Goal: Task Accomplishment & Management: Manage account settings

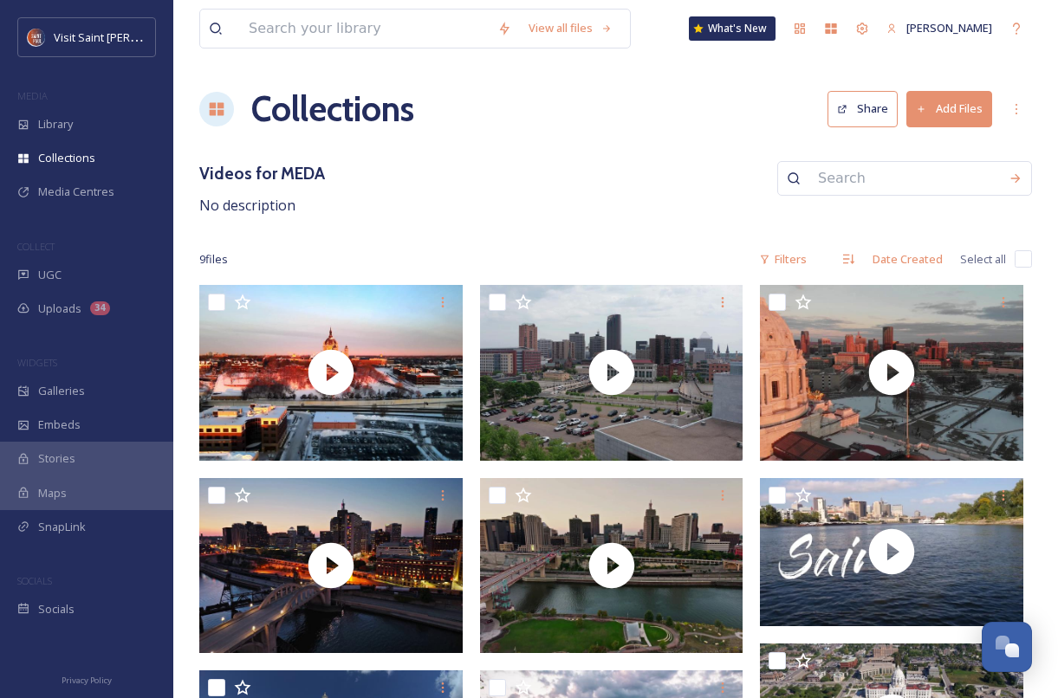
scroll to position [2952, 0]
click at [94, 123] on div "Library" at bounding box center [86, 124] width 173 height 34
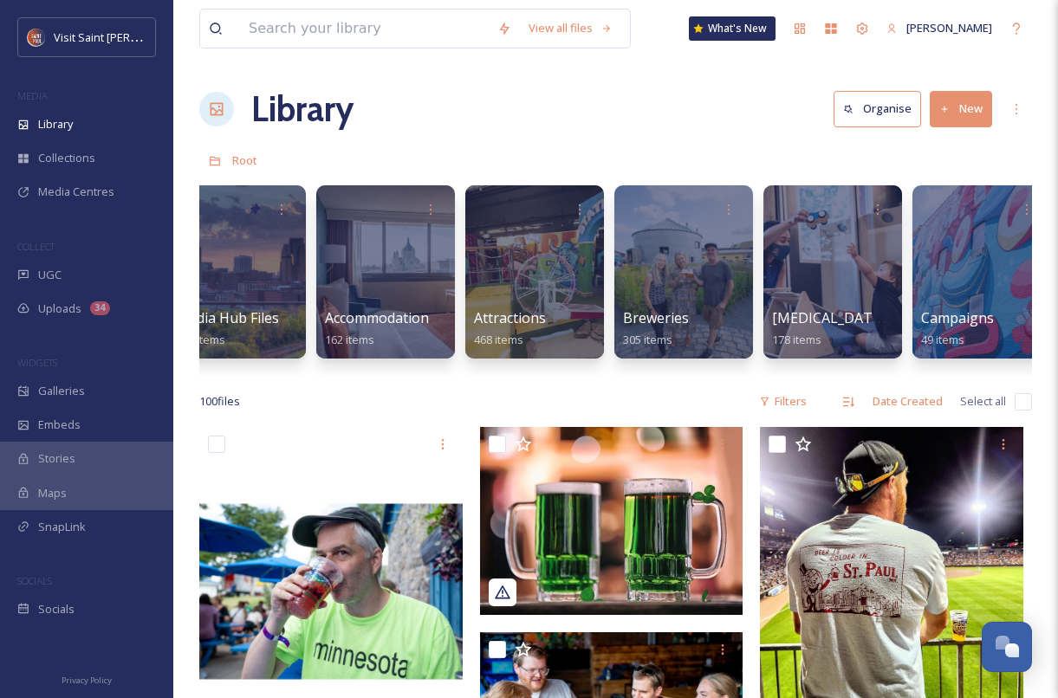
scroll to position [0, 39]
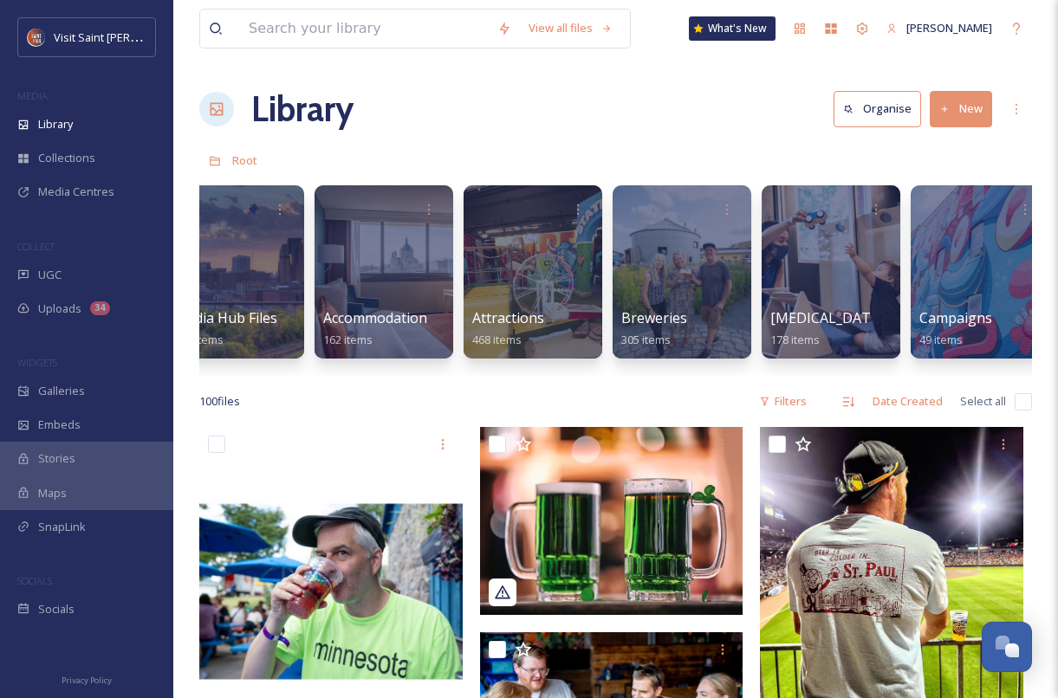
click at [494, 294] on div at bounding box center [533, 271] width 139 height 173
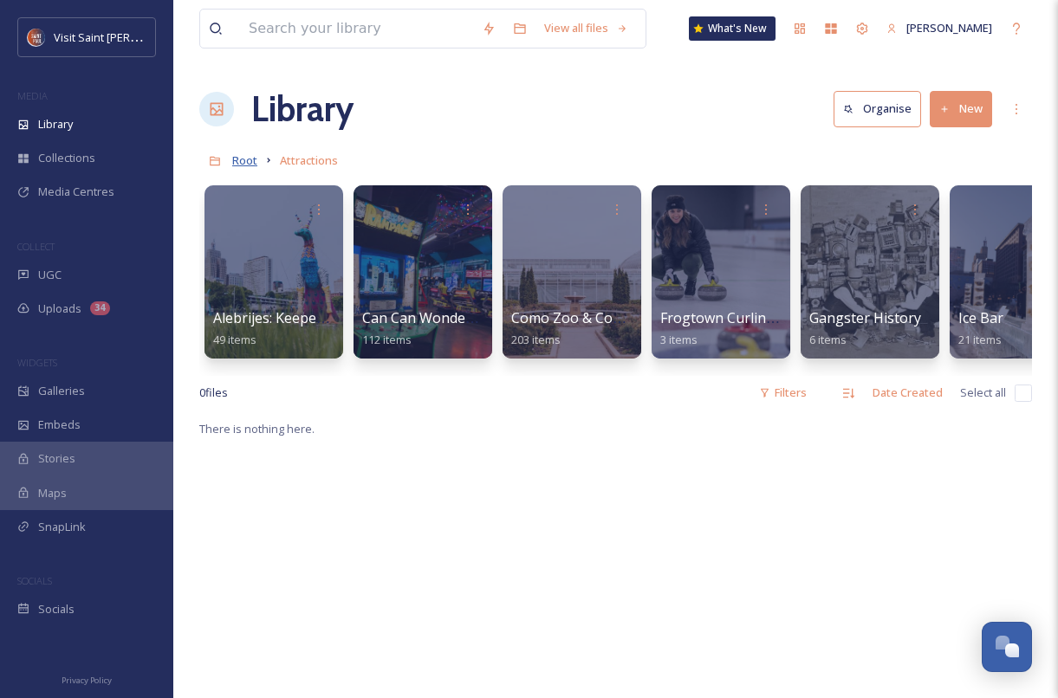
click at [248, 164] on span "Root" at bounding box center [244, 161] width 25 height 16
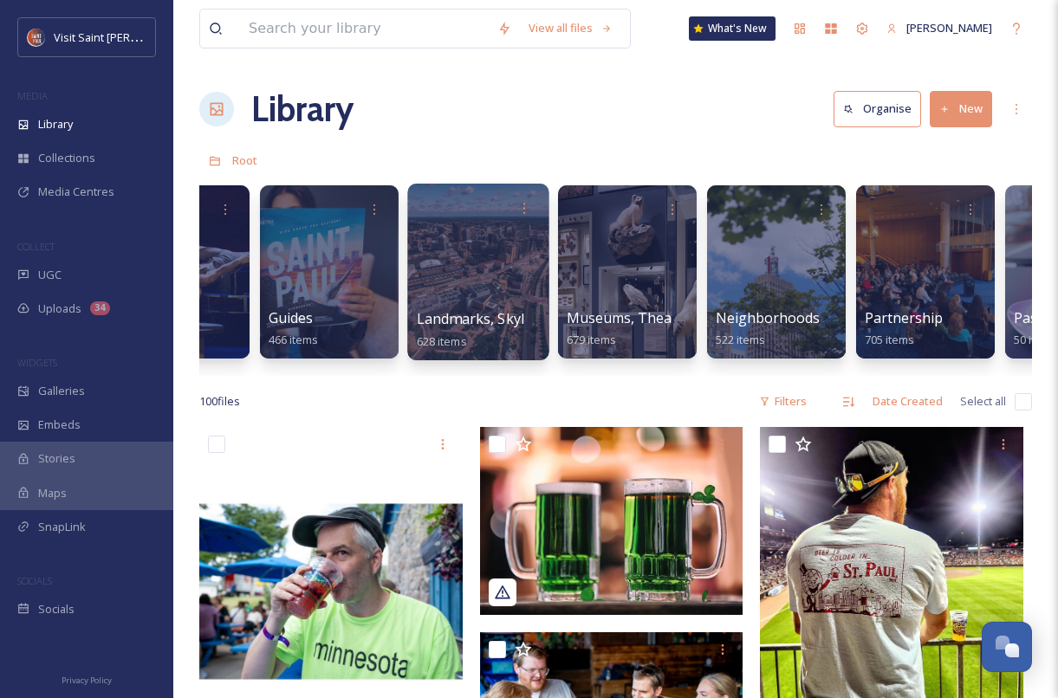
scroll to position [0, 1288]
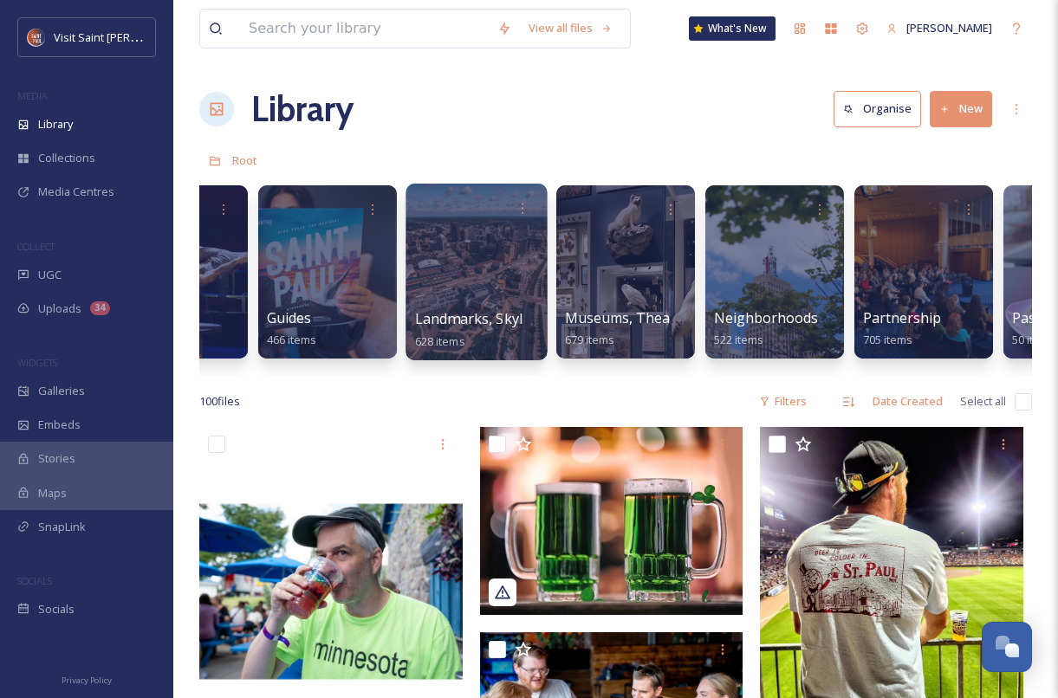
click at [484, 269] on div at bounding box center [476, 272] width 141 height 177
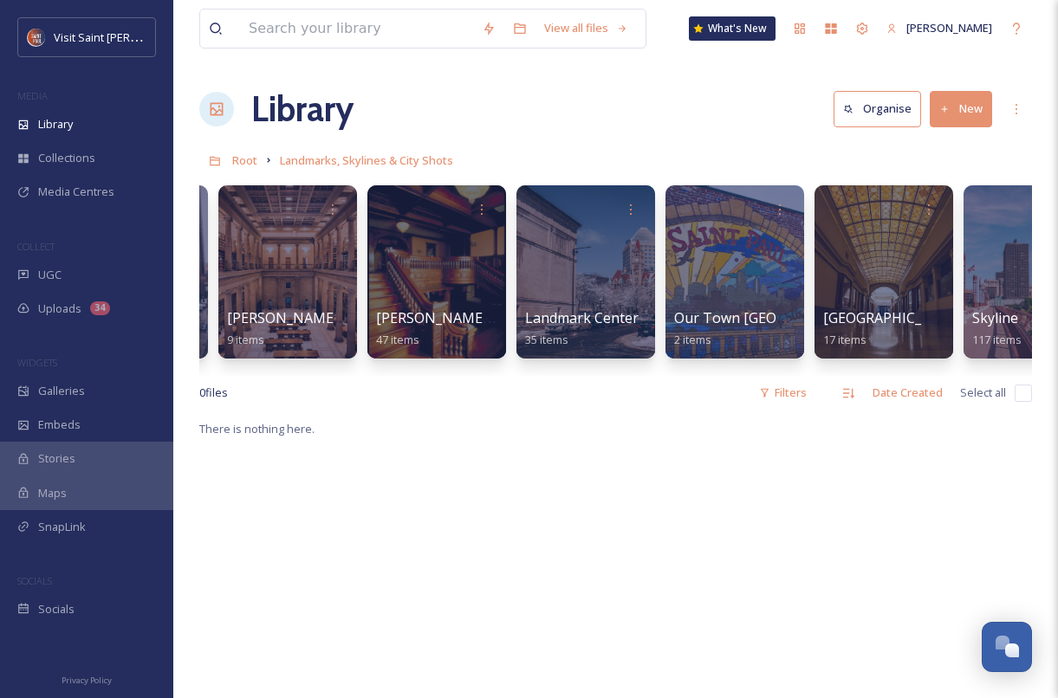
scroll to position [0, 1751]
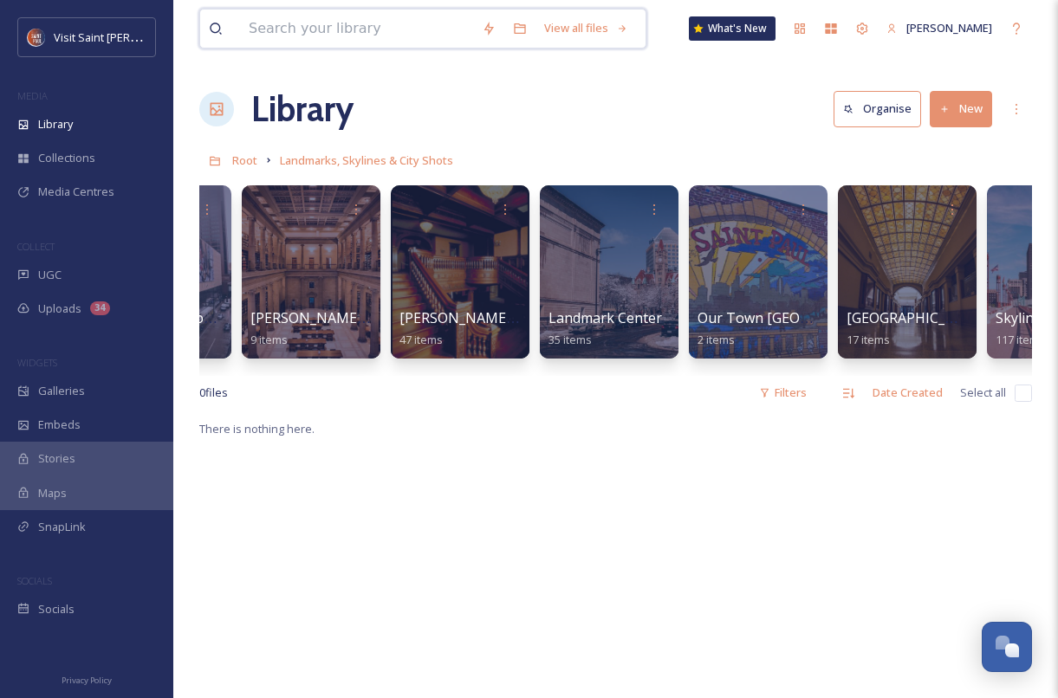
click at [346, 22] on input at bounding box center [356, 29] width 233 height 38
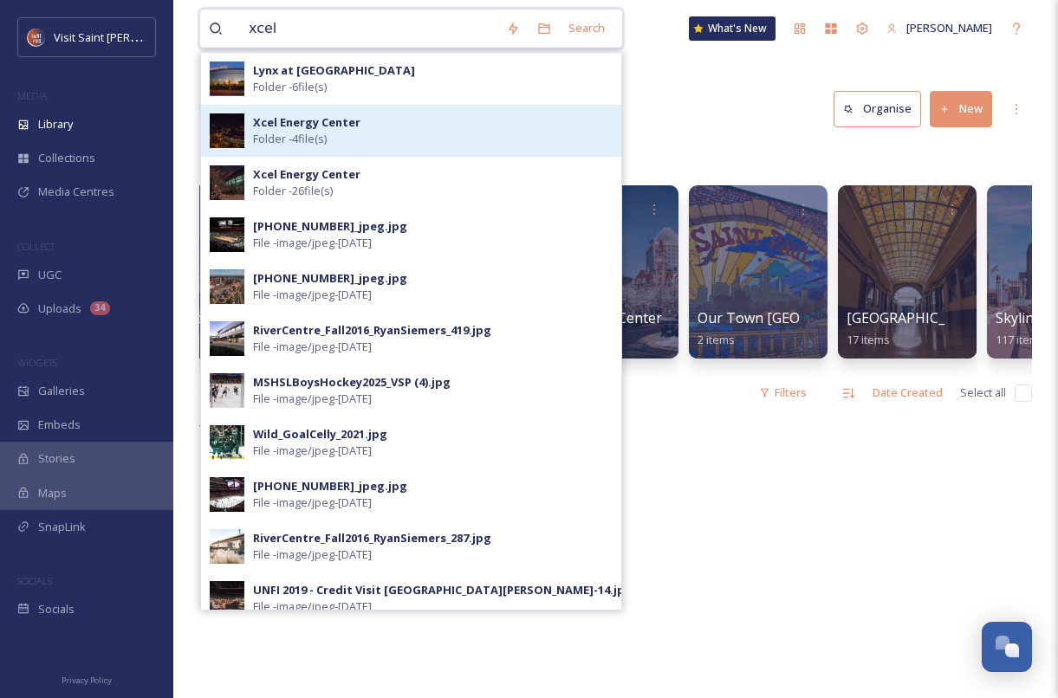
type input "xcel"
click at [358, 127] on div "Xcel Energy Center Folder - 4 file(s)" at bounding box center [433, 130] width 360 height 33
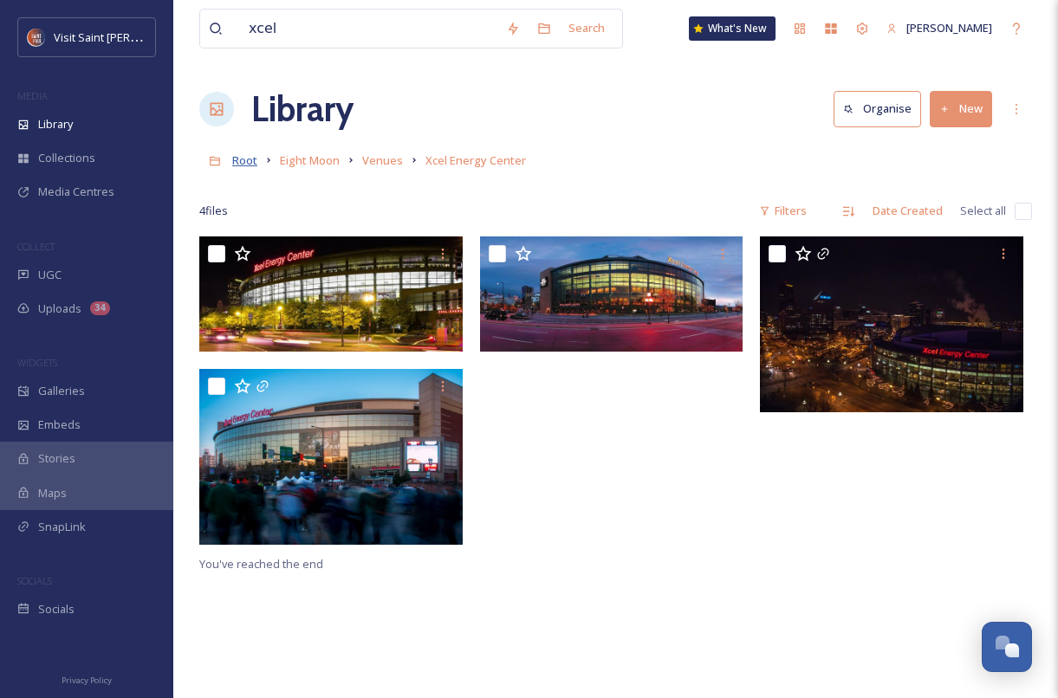
click at [248, 167] on span "Root" at bounding box center [244, 161] width 25 height 16
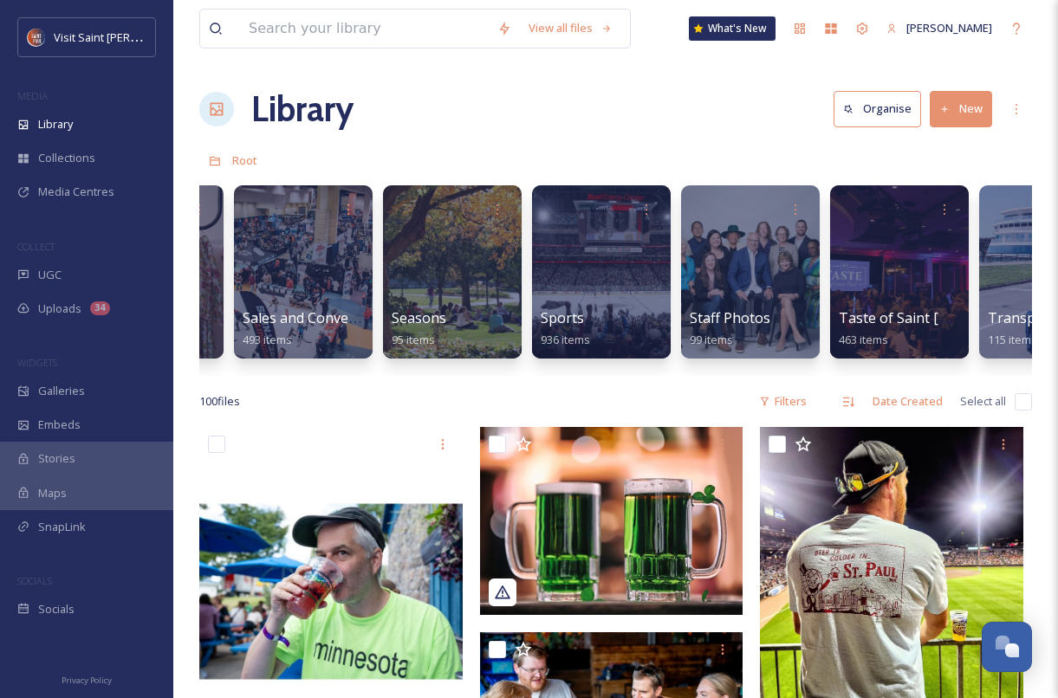
scroll to position [0, 2497]
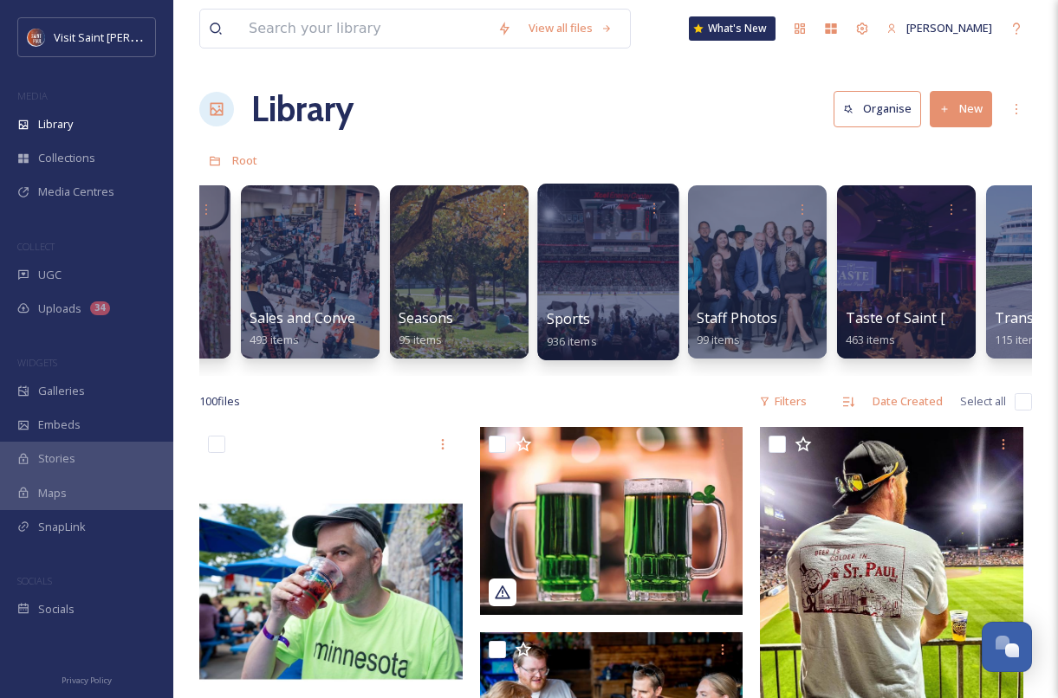
click at [613, 289] on div at bounding box center [607, 272] width 141 height 177
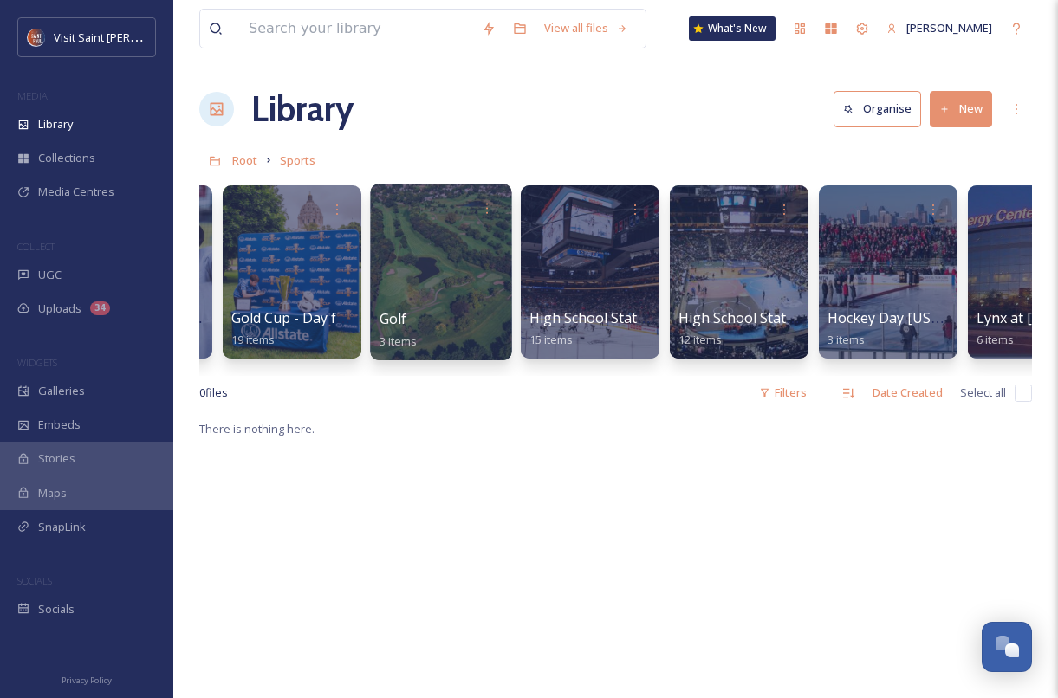
scroll to position [0, 127]
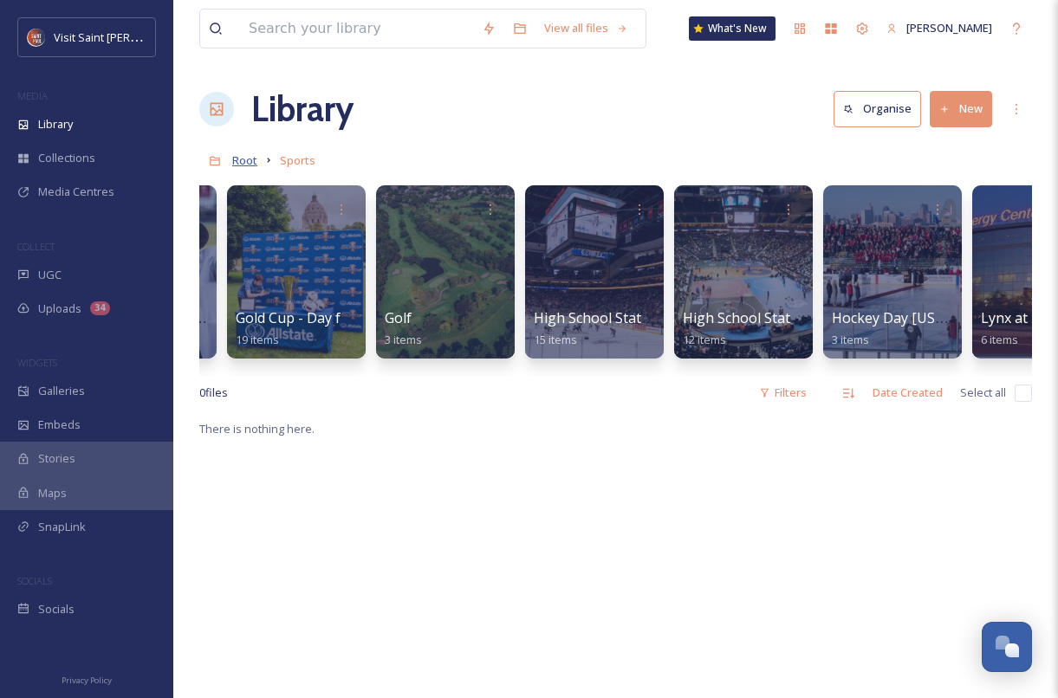
click at [246, 157] on span "Root" at bounding box center [244, 161] width 25 height 16
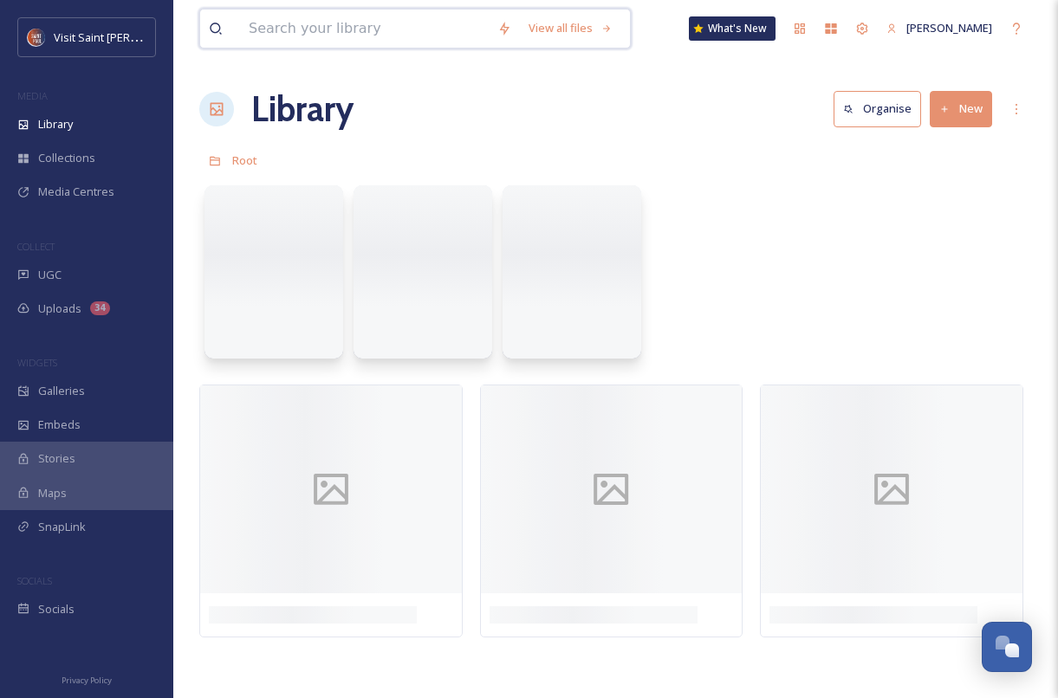
click at [358, 45] on input at bounding box center [364, 29] width 249 height 38
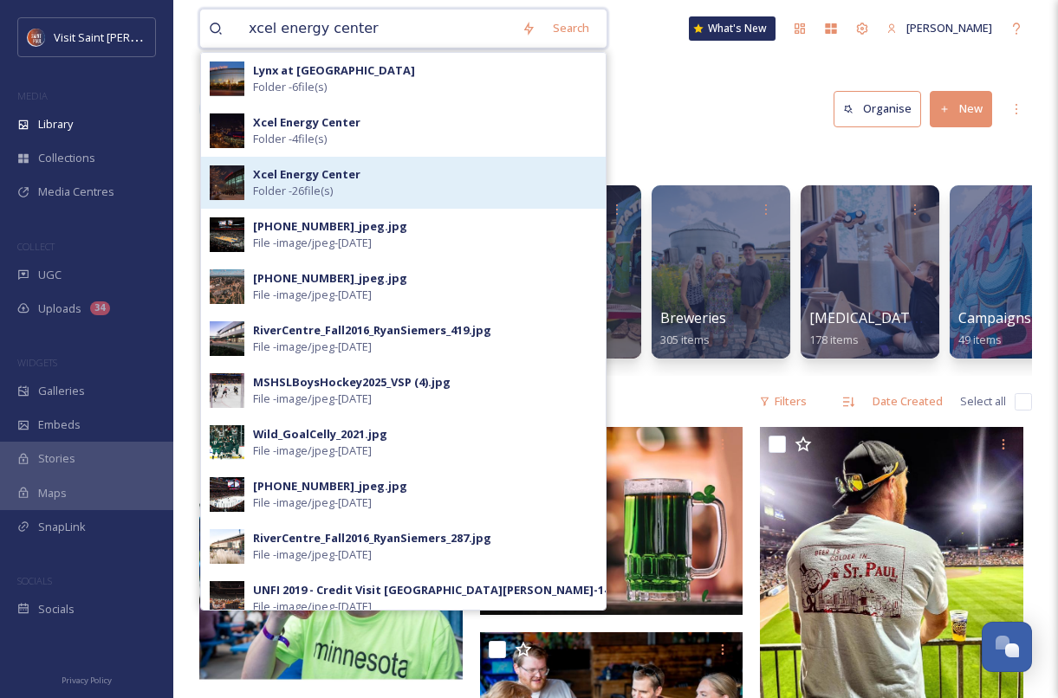
type input "xcel energy center"
click at [317, 186] on span "Folder - 26 file(s)" at bounding box center [293, 191] width 80 height 16
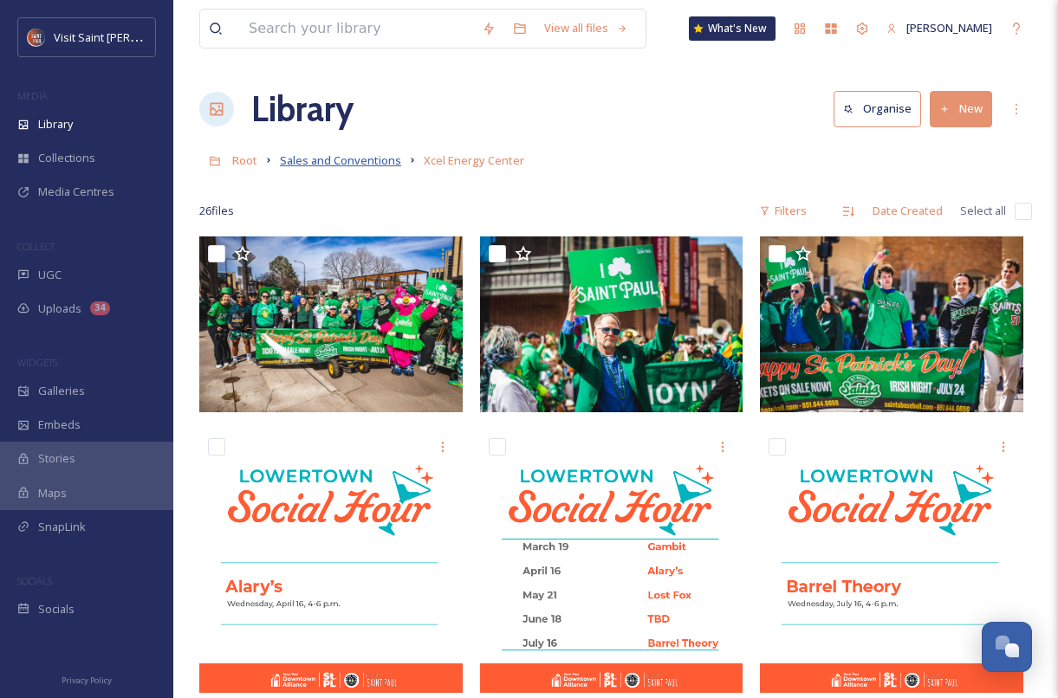
click at [379, 160] on span "Sales and Conventions" at bounding box center [340, 161] width 121 height 16
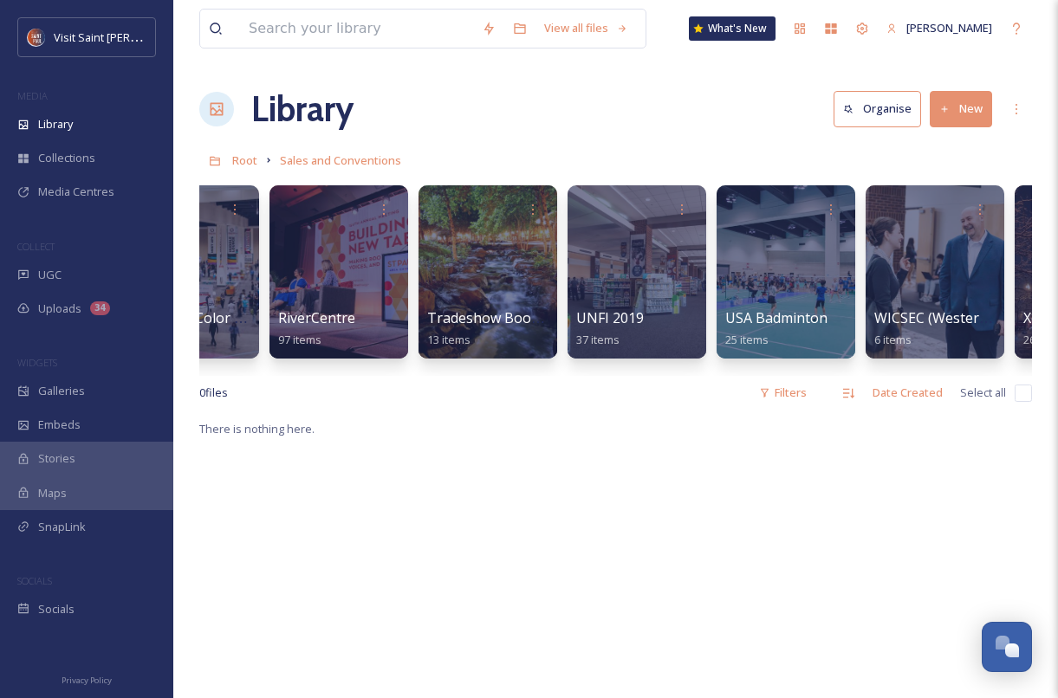
scroll to position [0, 2297]
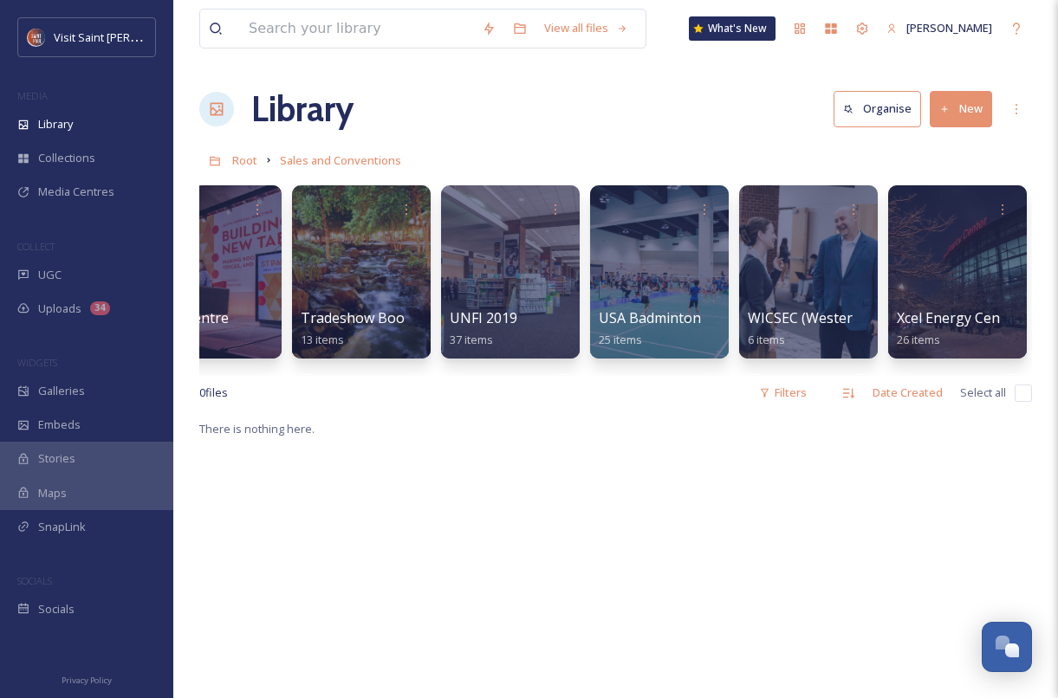
click at [984, 114] on button "New" at bounding box center [961, 109] width 62 height 36
click at [933, 209] on span "Folder" at bounding box center [941, 217] width 33 height 16
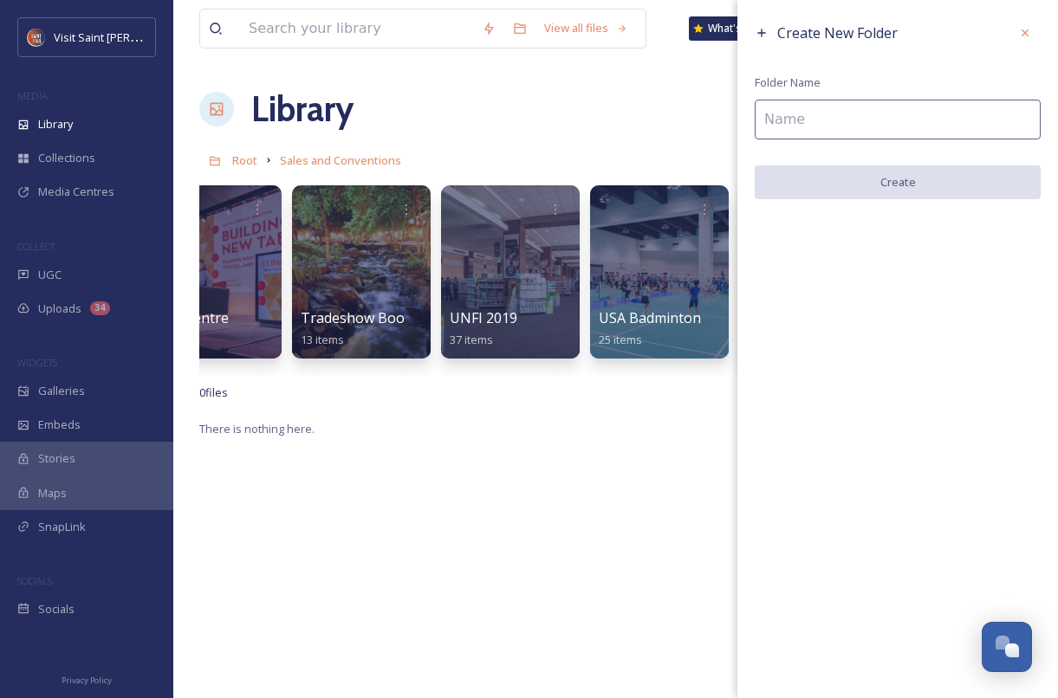
click at [807, 112] on input at bounding box center [898, 120] width 286 height 40
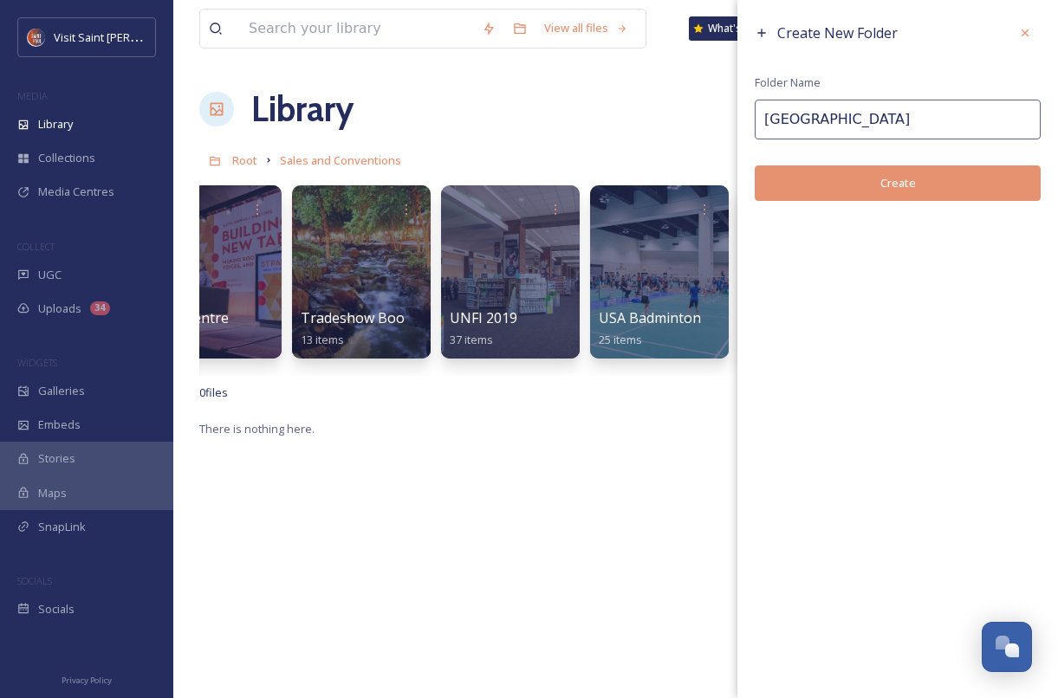
type input "[GEOGRAPHIC_DATA]"
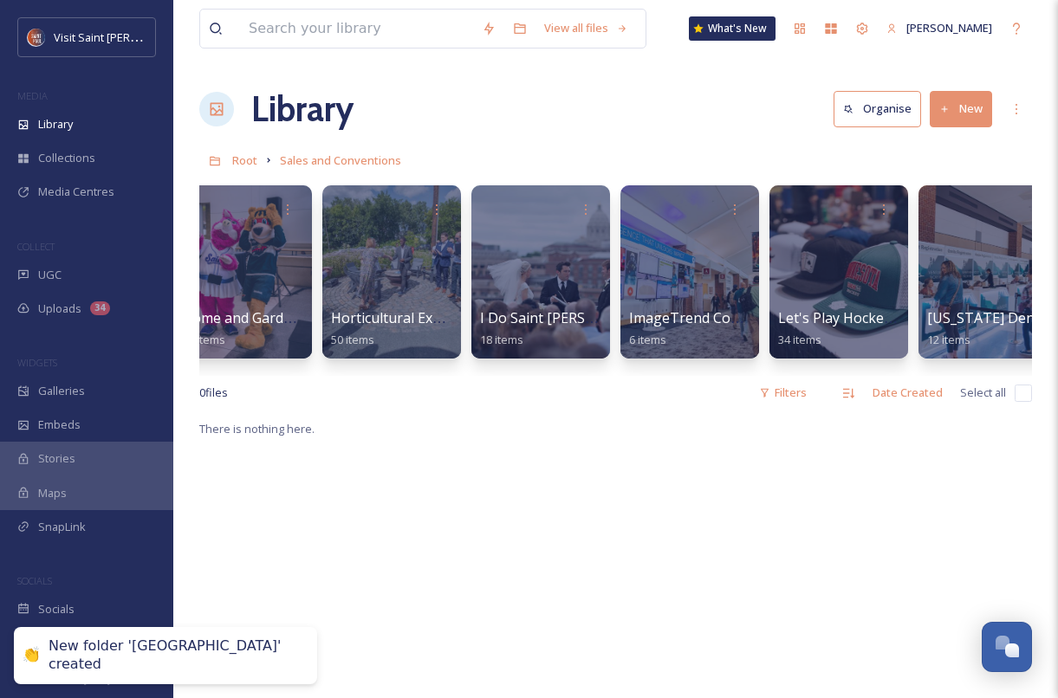
scroll to position [0, 0]
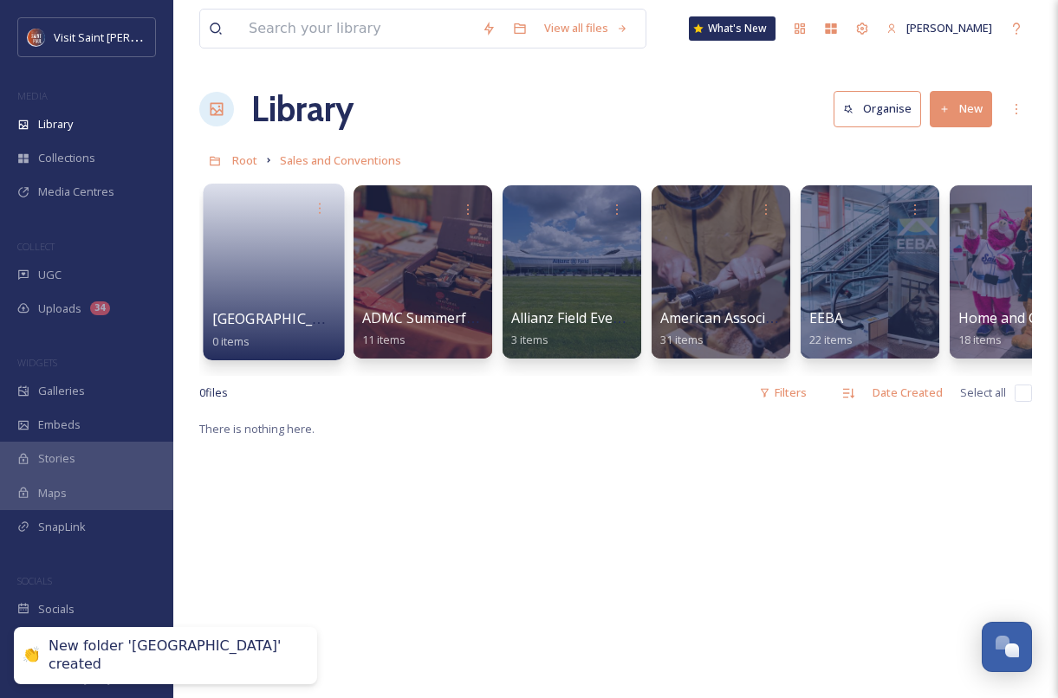
click at [269, 290] on link at bounding box center [274, 266] width 124 height 84
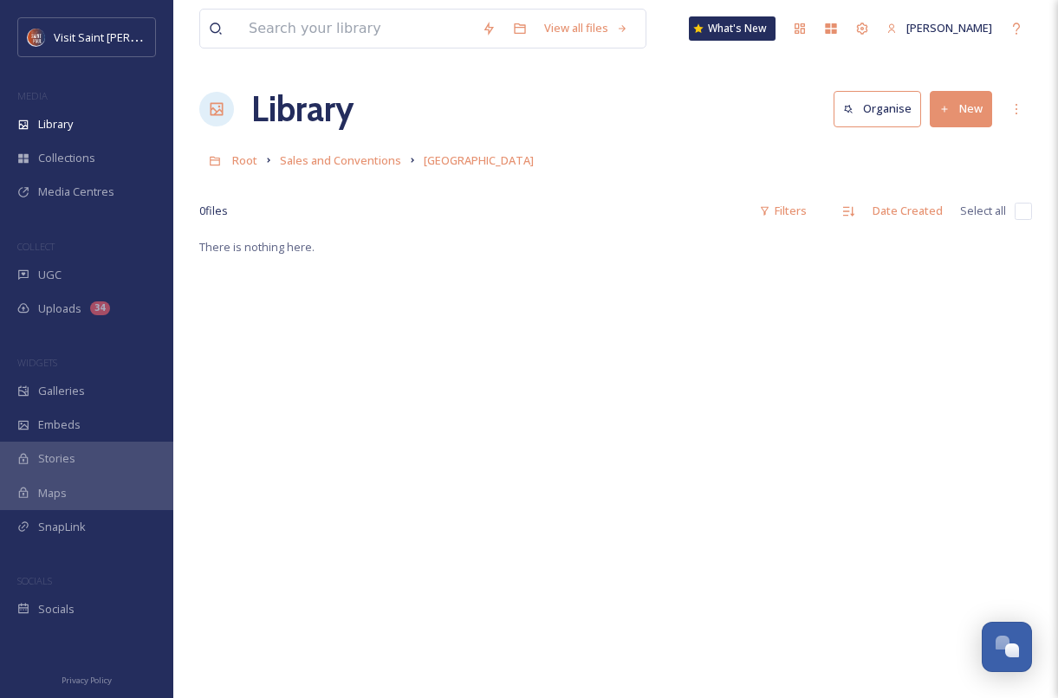
click at [967, 117] on button "New" at bounding box center [961, 109] width 62 height 36
click at [945, 155] on span "File Upload" at bounding box center [953, 149] width 57 height 16
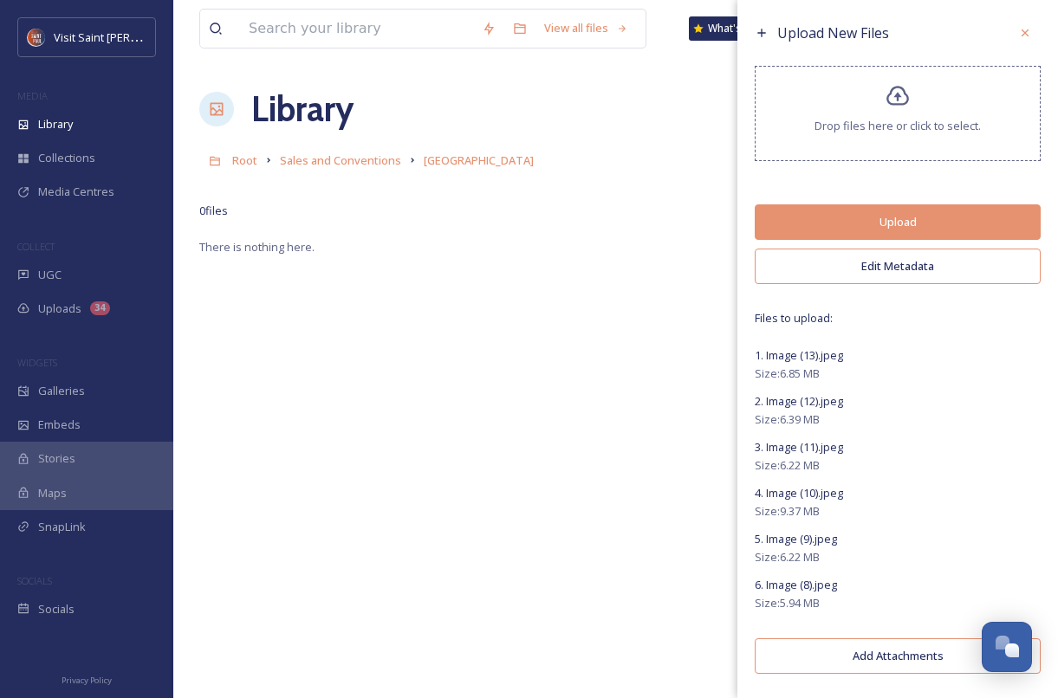
click at [910, 256] on button "Edit Metadata" at bounding box center [898, 267] width 286 height 36
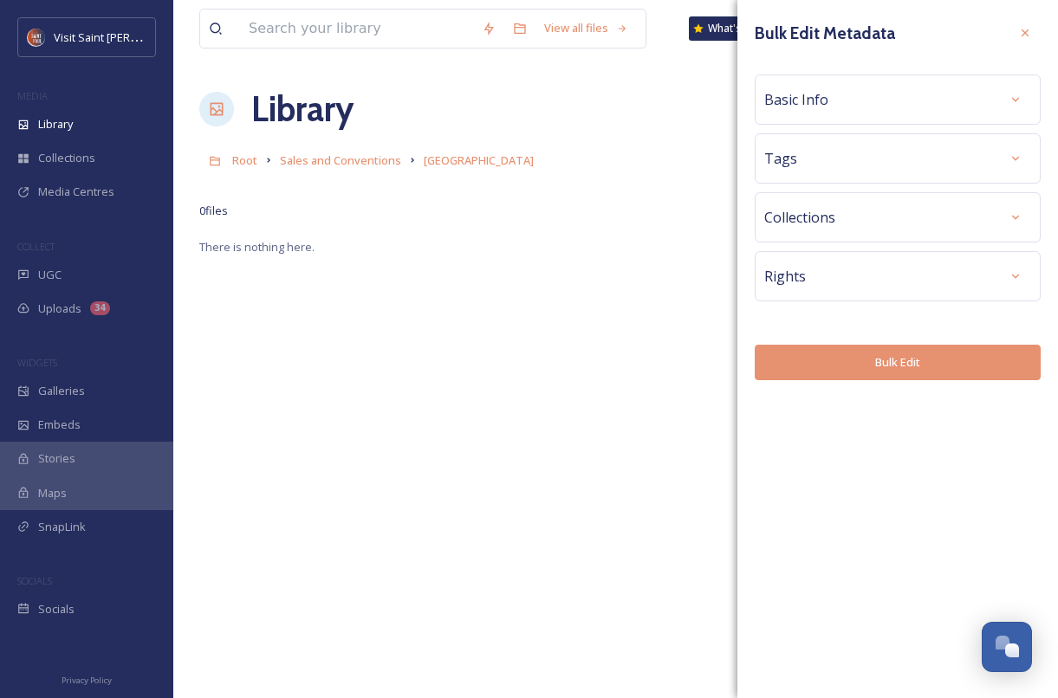
click at [934, 101] on div "Basic Info" at bounding box center [897, 99] width 267 height 31
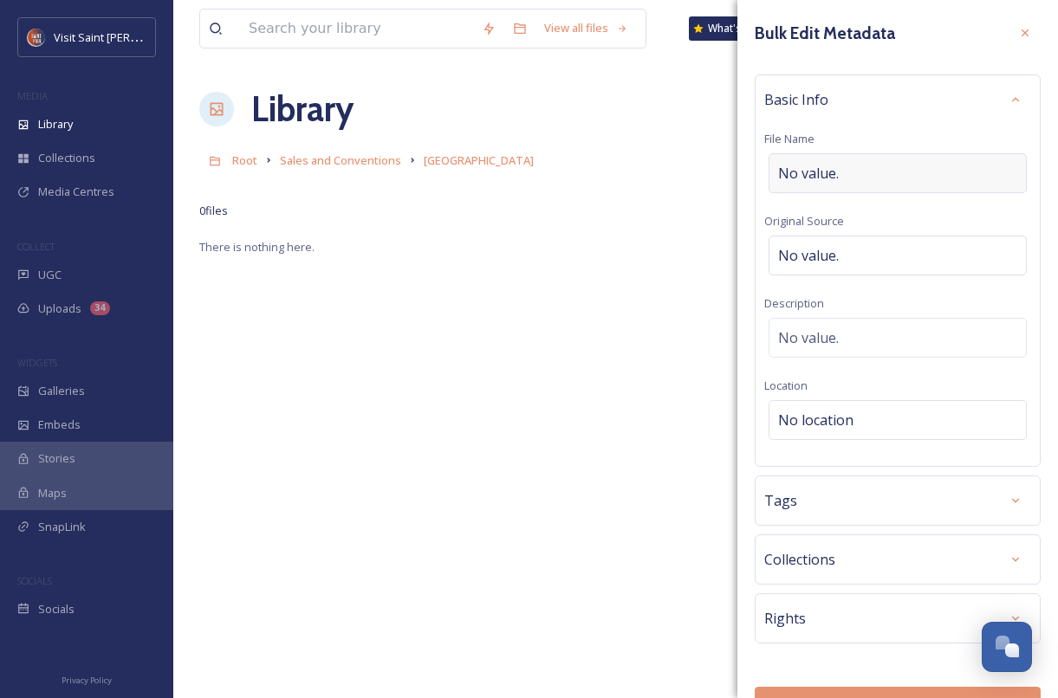
click at [834, 170] on span "No value." at bounding box center [808, 173] width 61 height 21
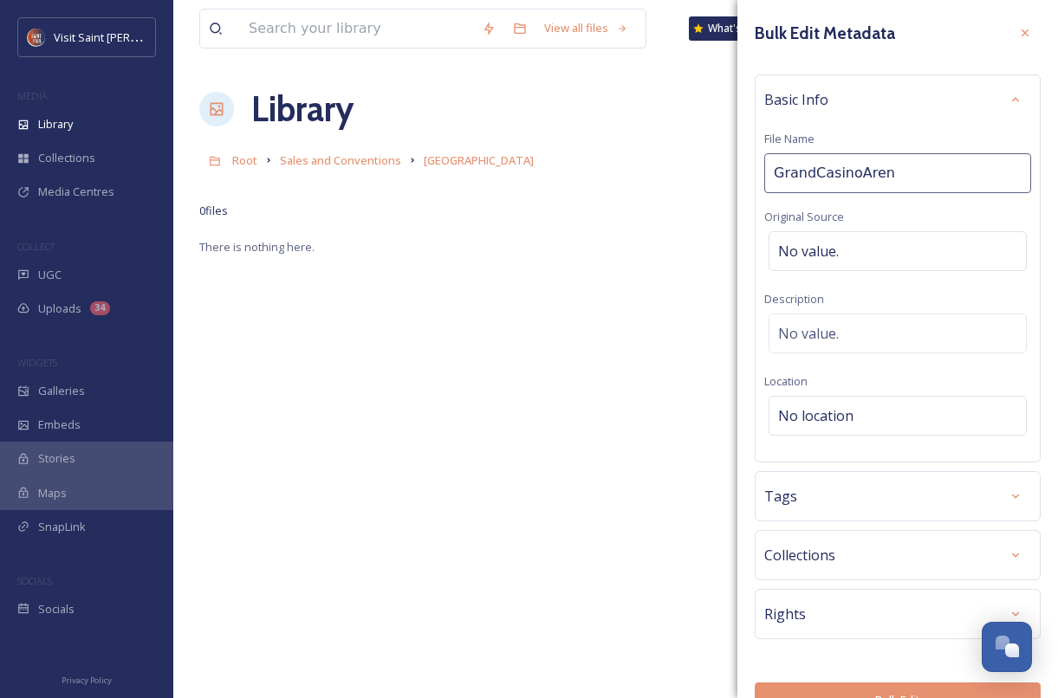
type input "GrandCasinoArena"
click at [863, 594] on div "Rights" at bounding box center [898, 614] width 286 height 50
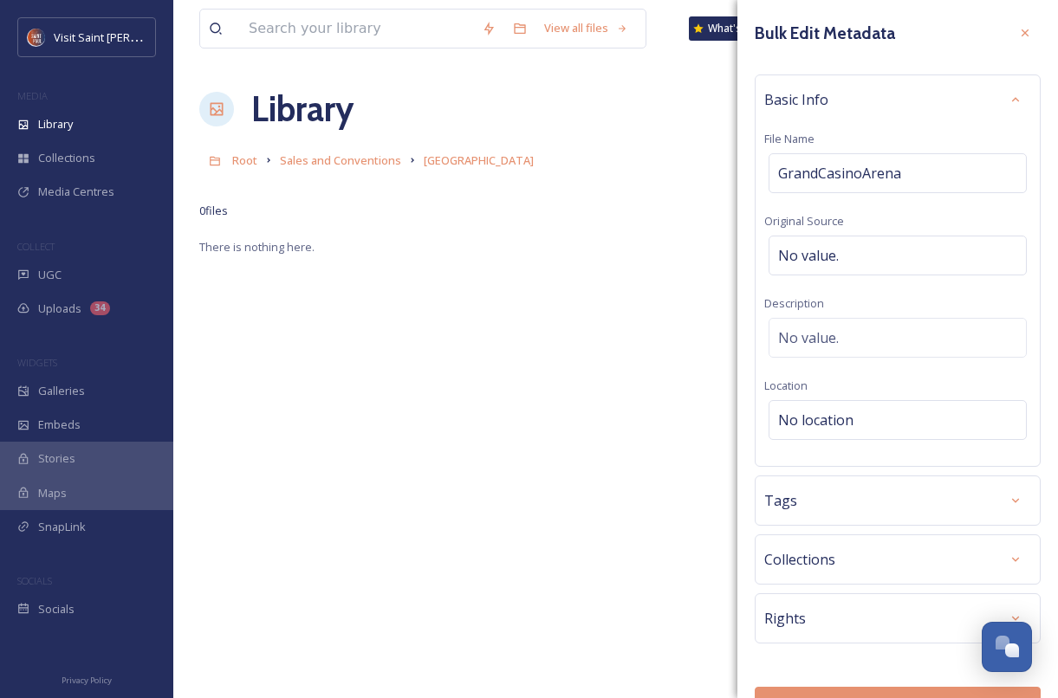
click at [906, 617] on div "Rights" at bounding box center [897, 618] width 267 height 31
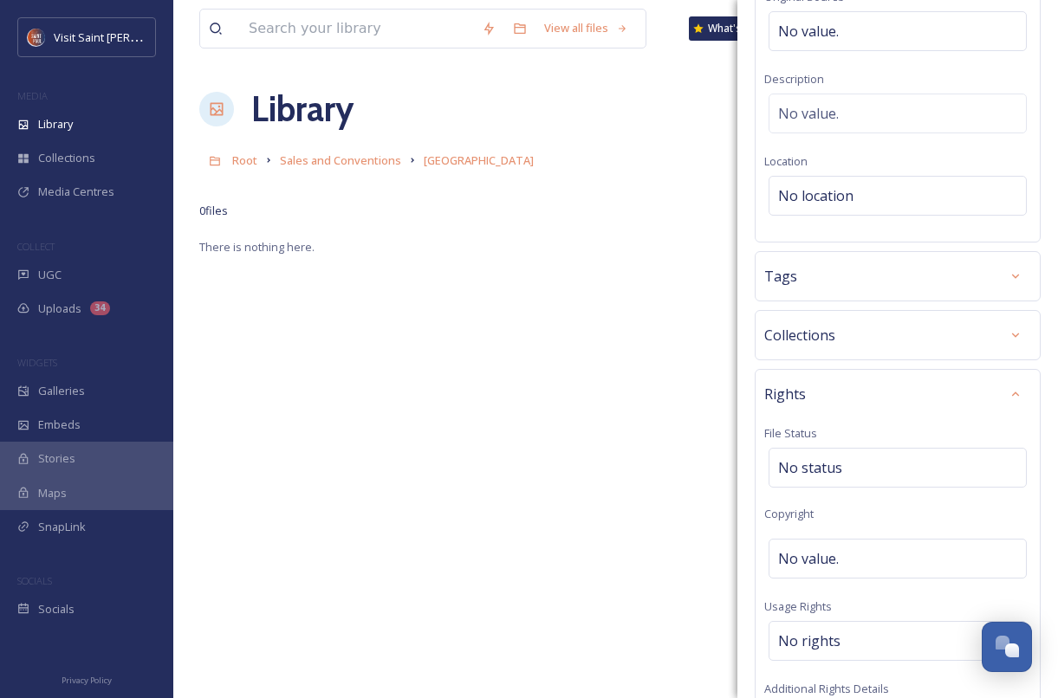
scroll to position [391, 0]
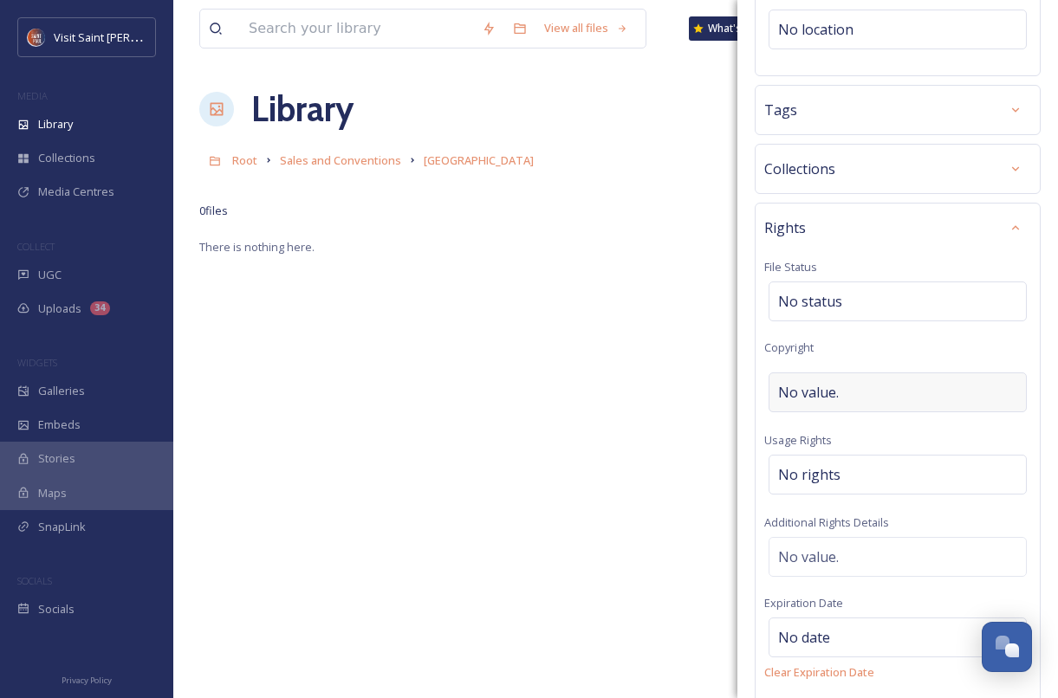
click at [903, 383] on div "No value." at bounding box center [898, 393] width 258 height 40
type input "[GEOGRAPHIC_DATA]"
click at [979, 250] on div "Rights File Status No status Copyright [GEOGRAPHIC_DATA] [GEOGRAPHIC_DATA] Righ…" at bounding box center [898, 478] width 286 height 550
click at [1012, 228] on icon at bounding box center [1016, 228] width 14 height 14
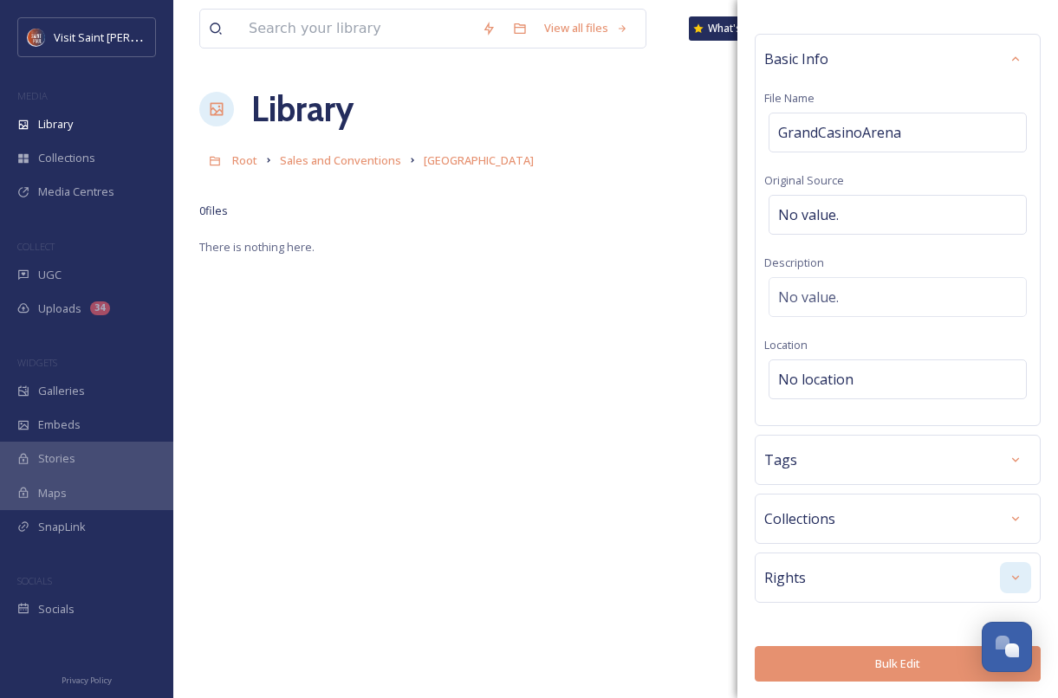
scroll to position [0, 0]
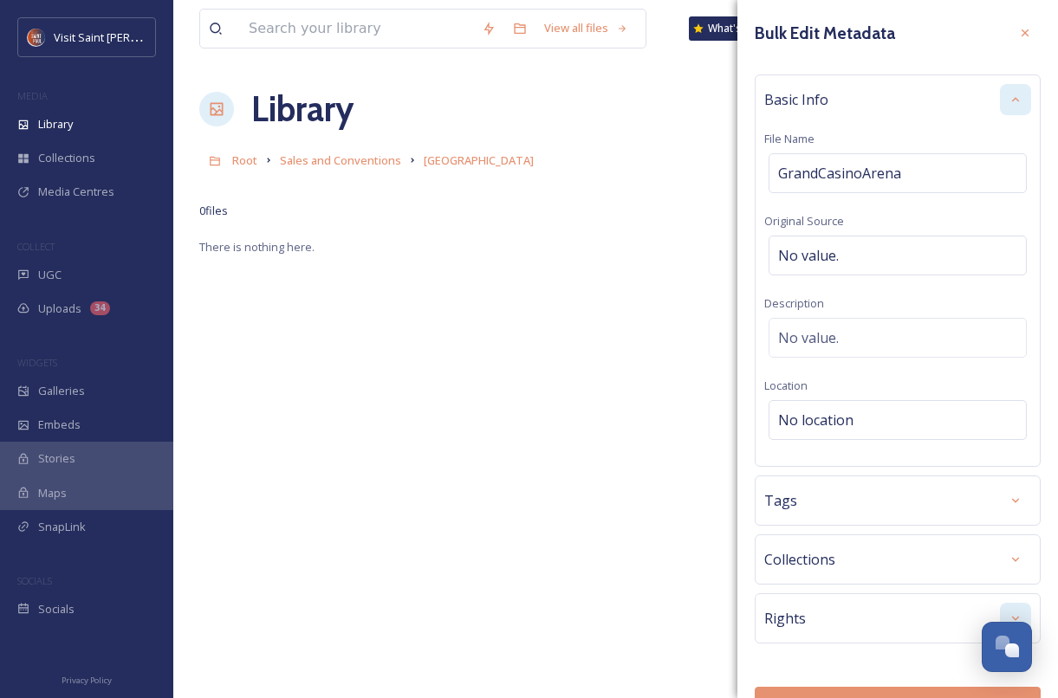
click at [1017, 98] on icon at bounding box center [1016, 100] width 14 height 14
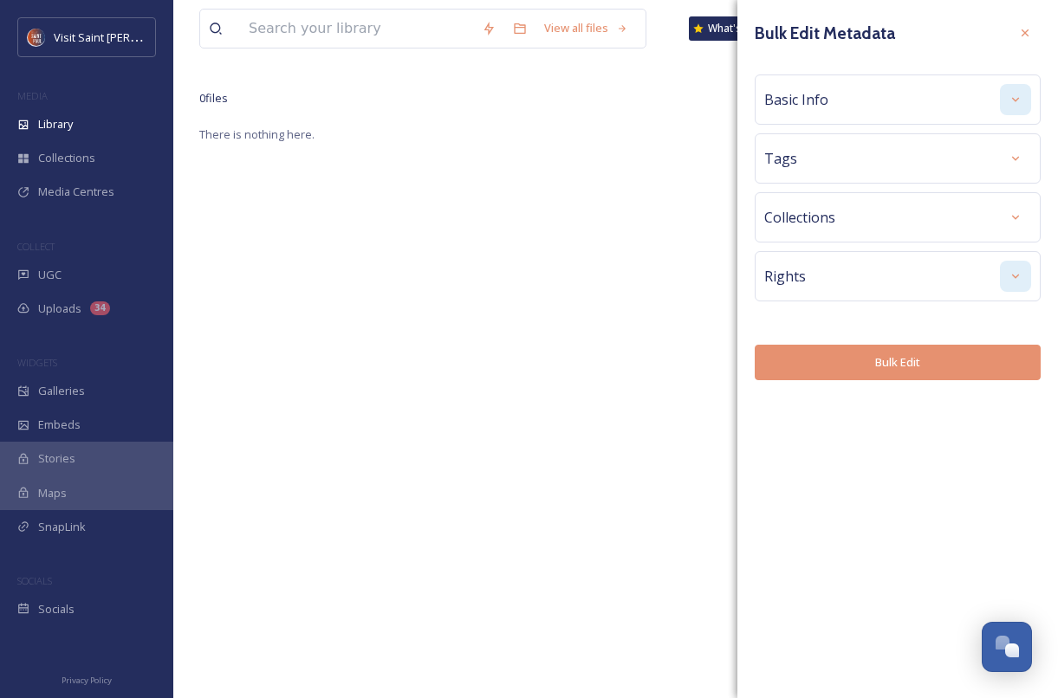
scroll to position [237, 0]
click at [906, 367] on button "Bulk Edit" at bounding box center [898, 363] width 286 height 36
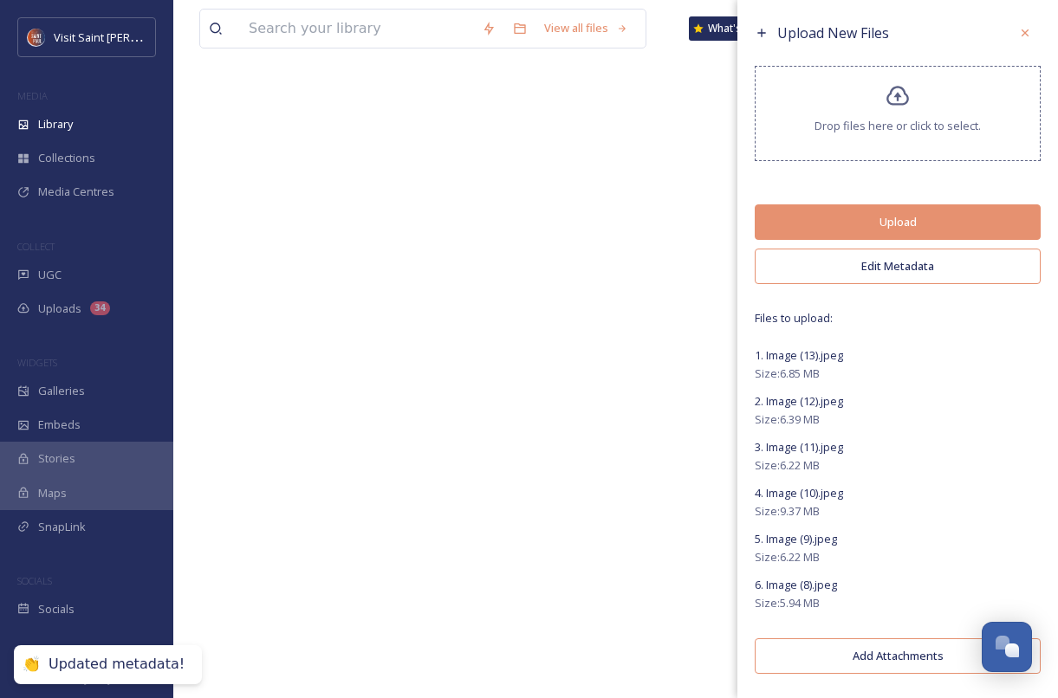
click at [923, 223] on button "Upload" at bounding box center [898, 222] width 286 height 36
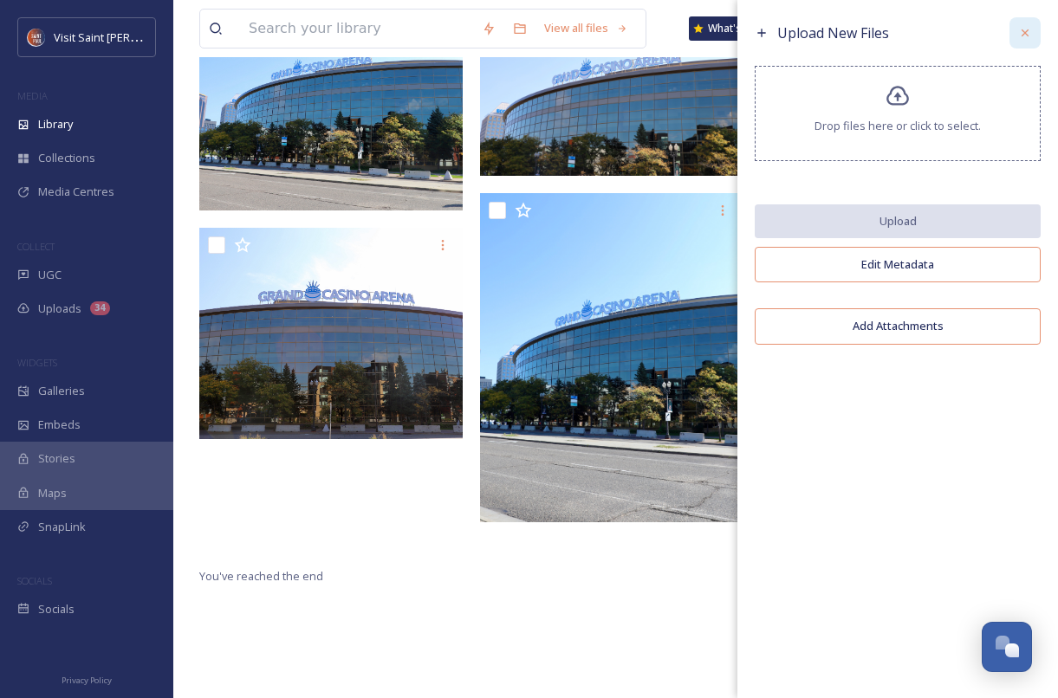
click at [1027, 29] on icon at bounding box center [1025, 33] width 14 height 14
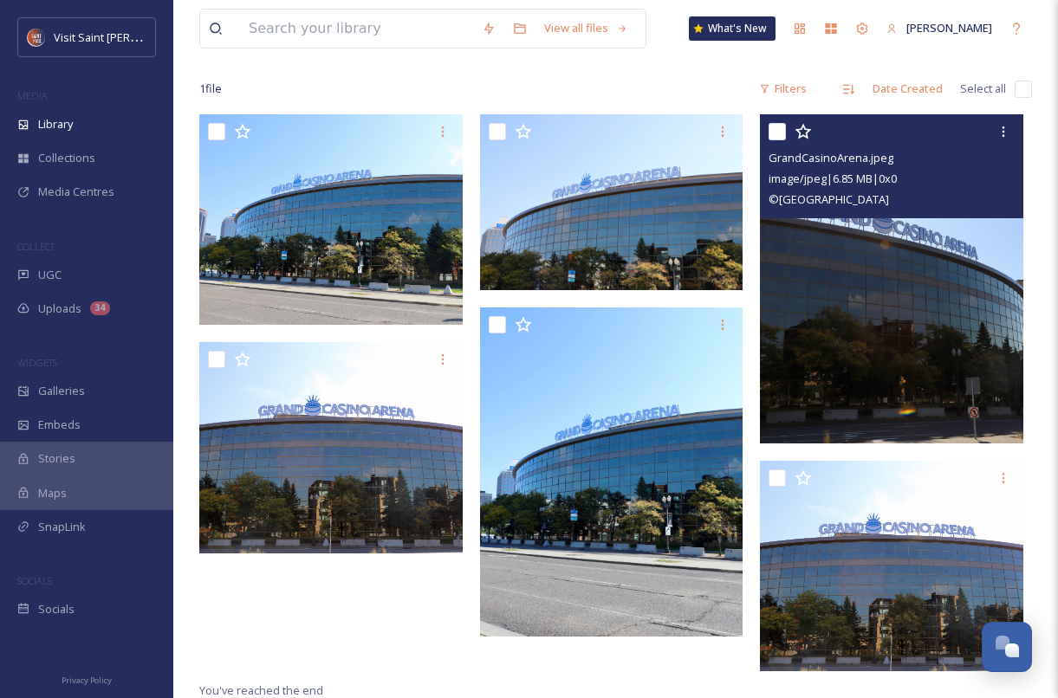
scroll to position [0, 0]
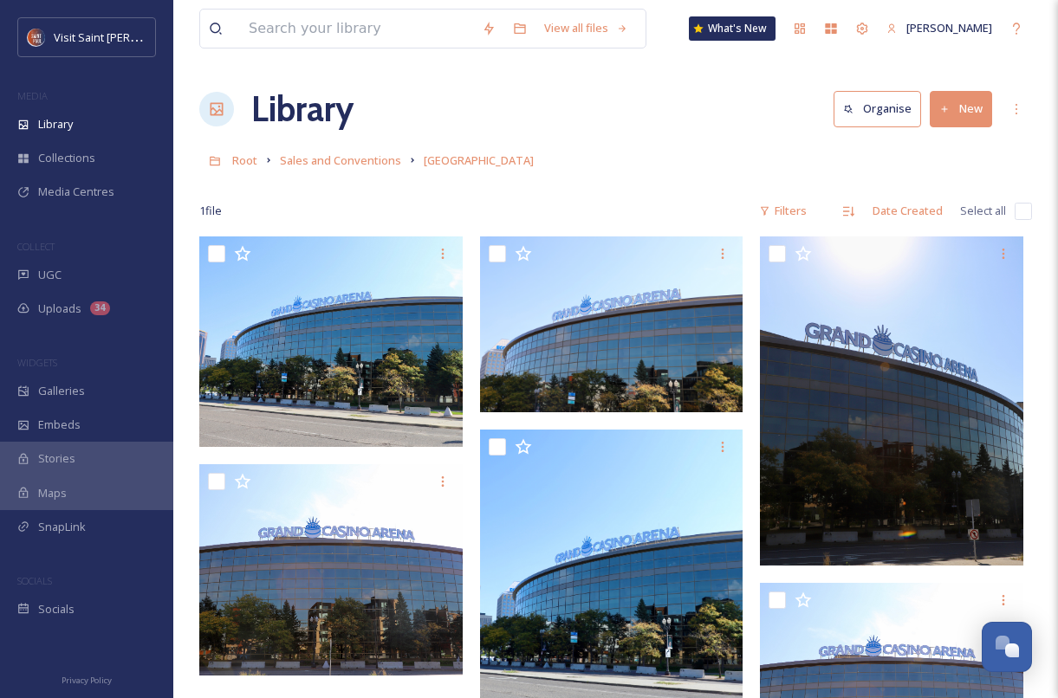
click at [736, 179] on div at bounding box center [615, 185] width 833 height 17
click at [1016, 107] on icon at bounding box center [1016, 109] width 14 height 14
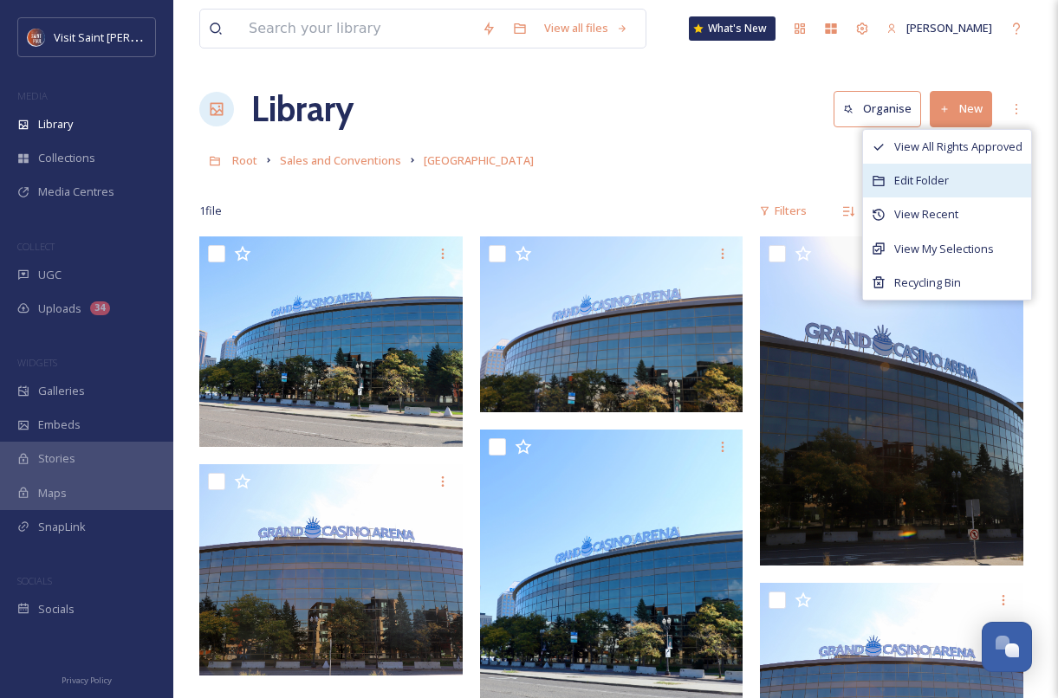
click at [951, 183] on div "Edit Folder" at bounding box center [947, 181] width 168 height 34
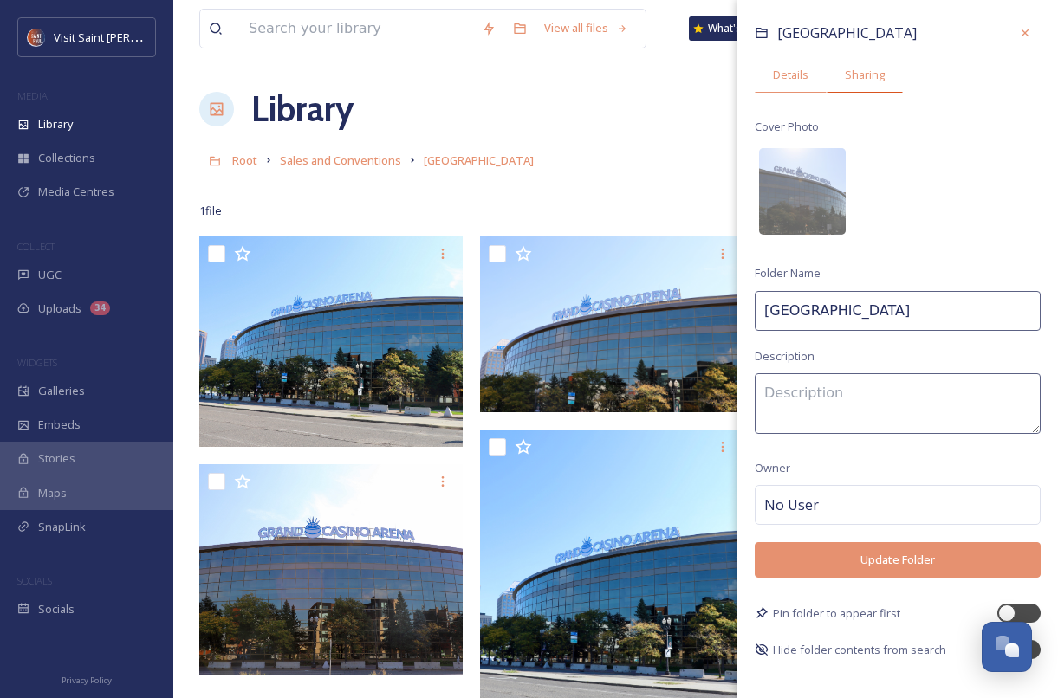
click at [866, 88] on div "Sharing" at bounding box center [865, 75] width 76 height 36
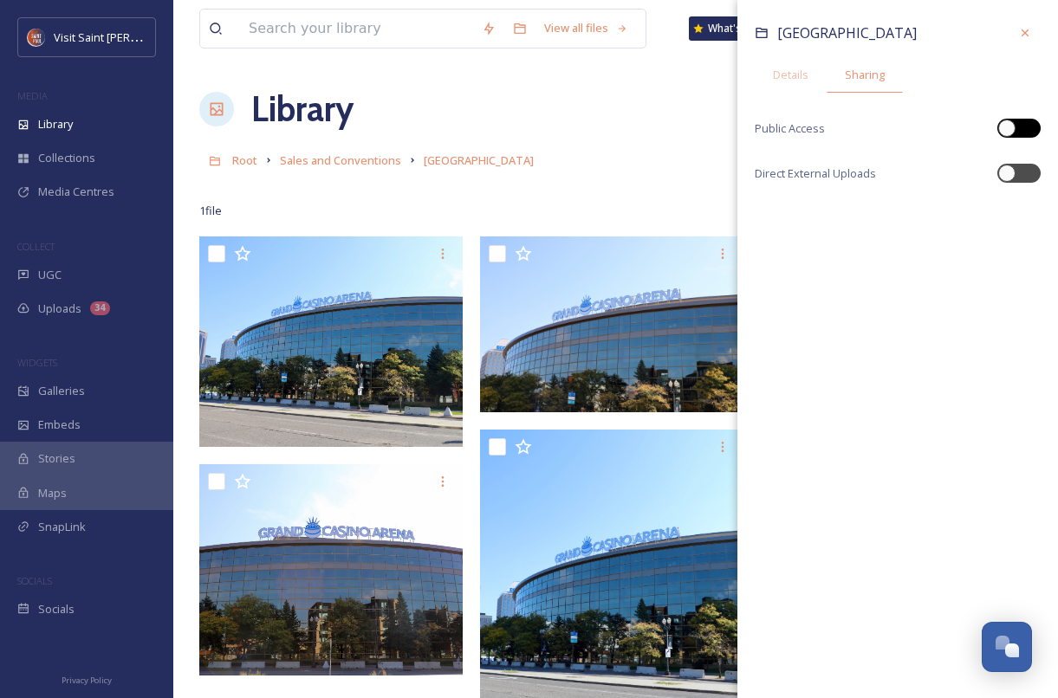
click at [1006, 123] on div at bounding box center [1006, 128] width 17 height 17
checkbox input "true"
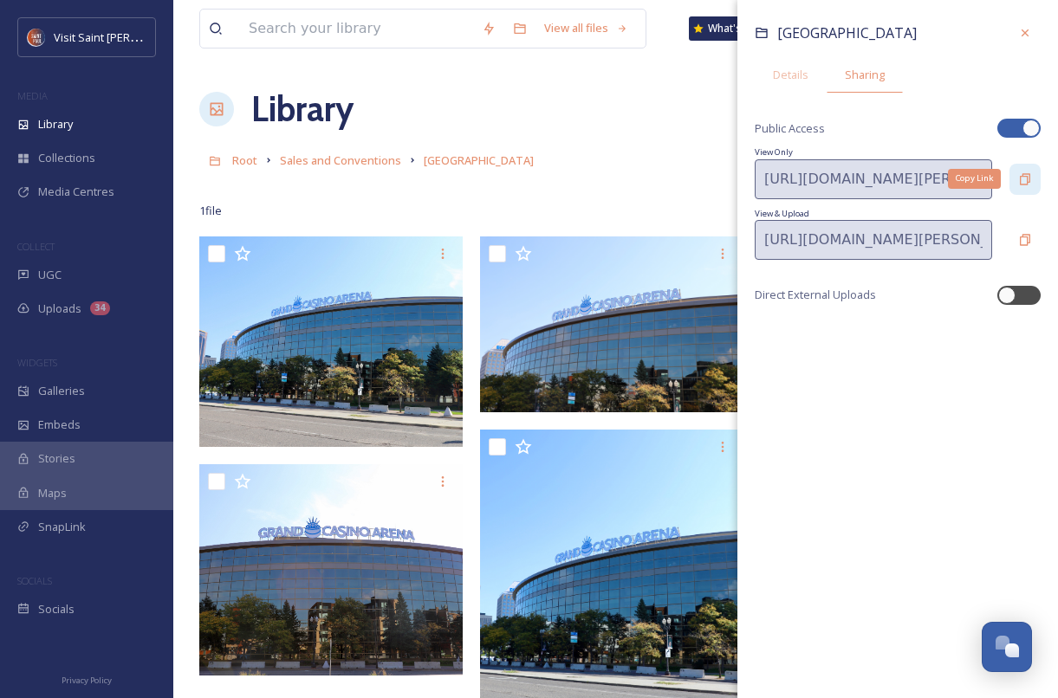
click at [1029, 190] on div "Copy Link" at bounding box center [1024, 179] width 31 height 31
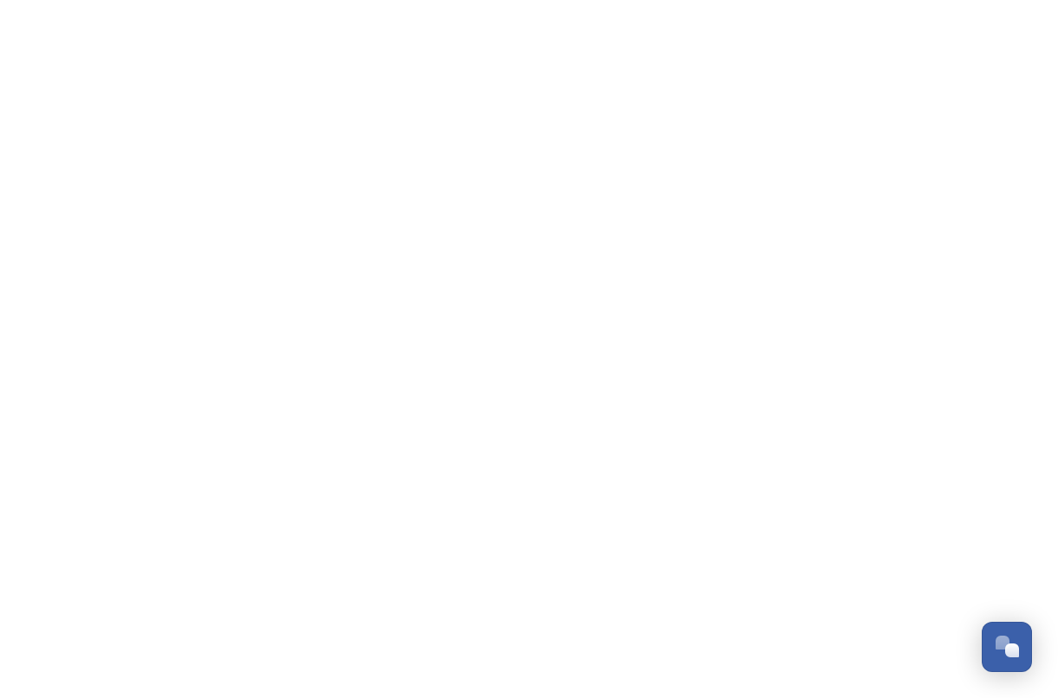
scroll to position [2952, 0]
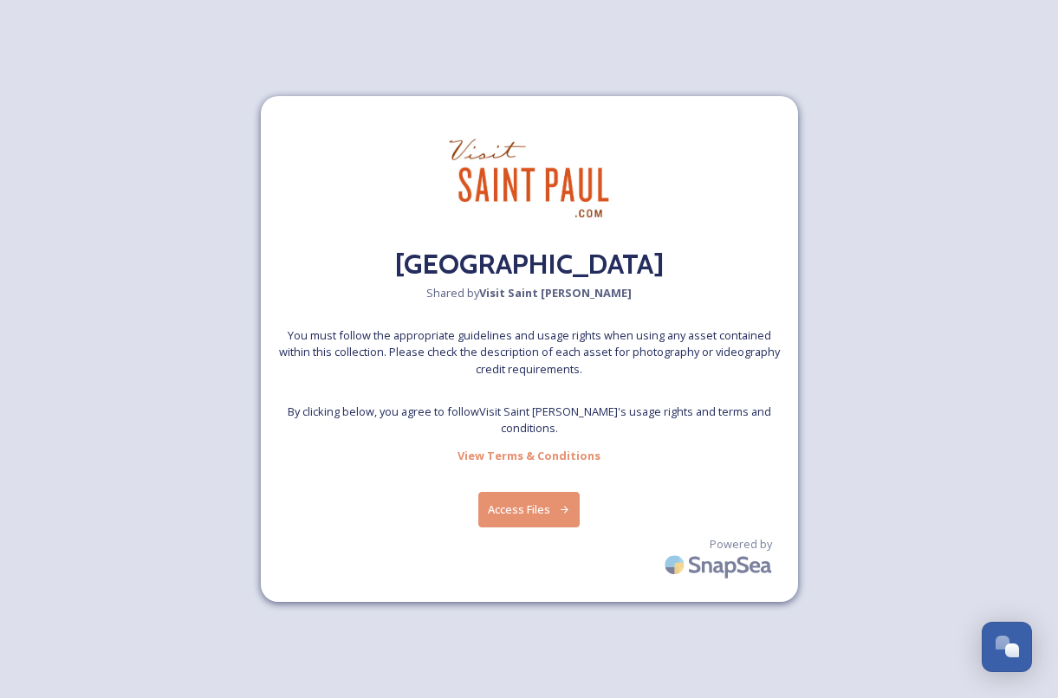
click at [539, 498] on button "Access Files" at bounding box center [528, 510] width 101 height 36
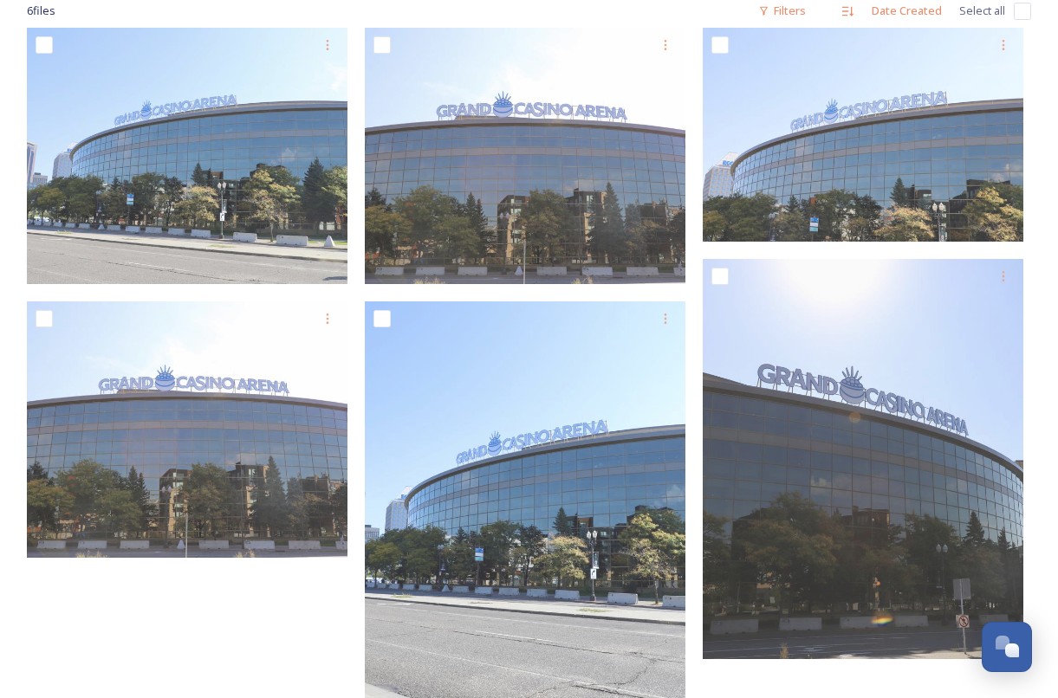
scroll to position [0, 0]
